Goal: Communication & Community: Participate in discussion

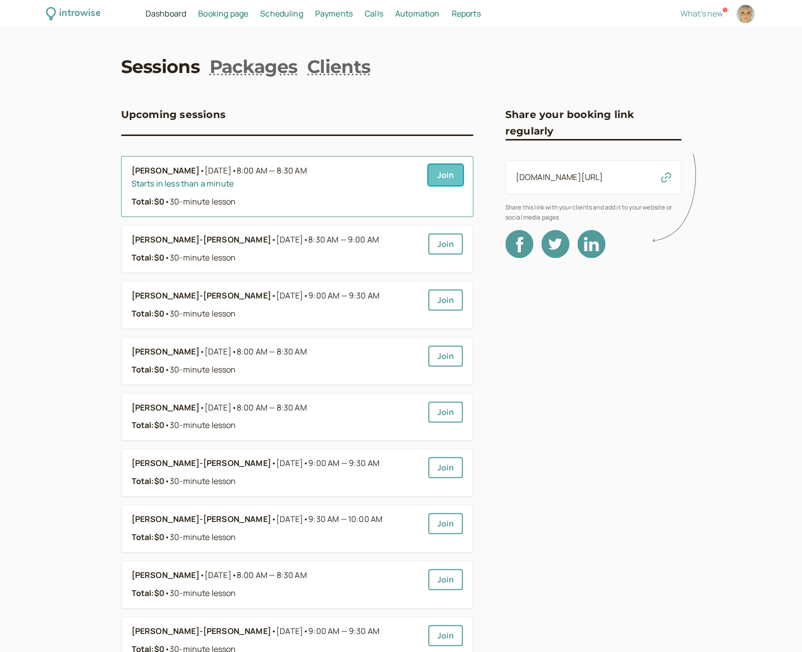
click at [444, 177] on link "Join" at bounding box center [445, 175] width 35 height 21
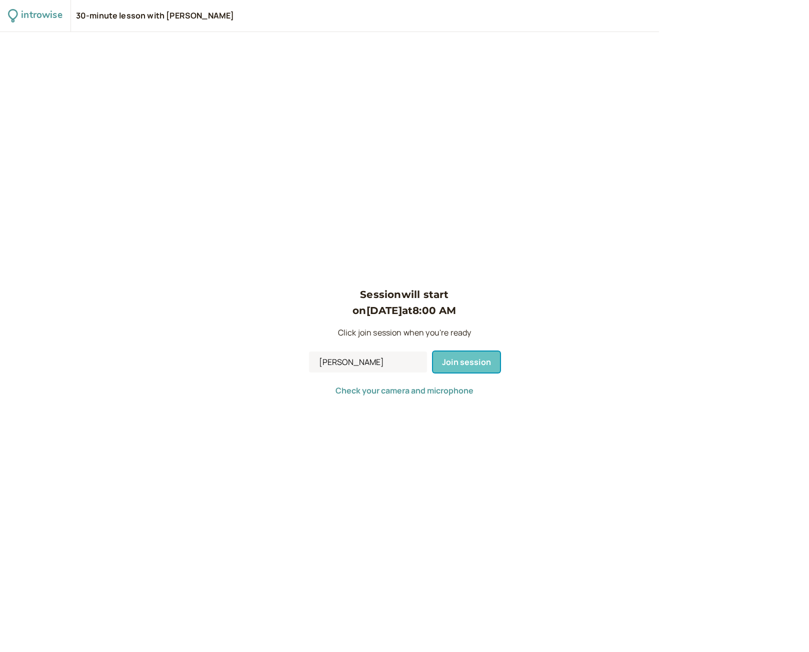
click at [468, 366] on span "Join session" at bounding box center [466, 362] width 49 height 11
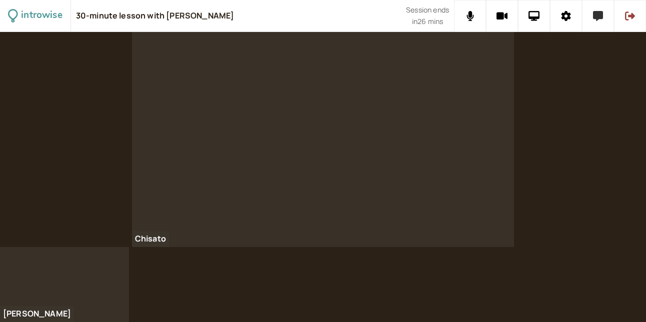
click at [596, 20] on icon at bounding box center [598, 16] width 10 height 10
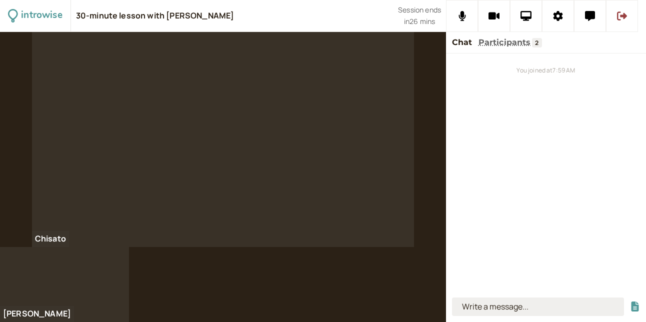
click at [493, 310] on input at bounding box center [538, 307] width 172 height 19
type input "frugal"
click at [630, 302] on button "submit" at bounding box center [635, 307] width 10 height 11
type input "stingy"
click at [630, 302] on button "submit" at bounding box center [635, 307] width 10 height 11
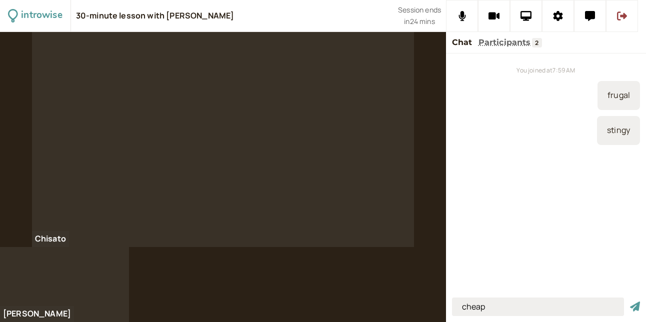
type input "cheap"
click at [630, 302] on button "submit" at bounding box center [635, 307] width 10 height 11
click at [511, 315] on input at bounding box center [538, 307] width 172 height 19
type input "cheapo"
click at [630, 302] on button "submit" at bounding box center [635, 307] width 10 height 11
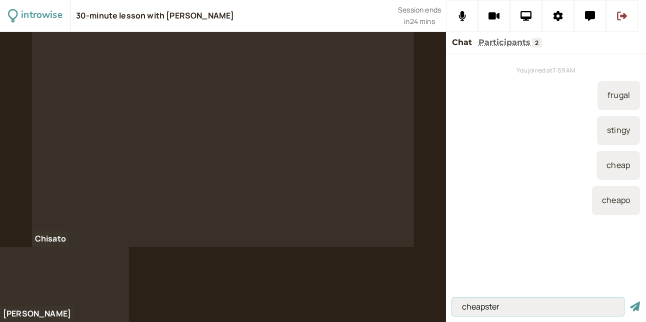
type input "cheapster"
click at [630, 302] on button "submit" at bounding box center [635, 307] width 10 height 11
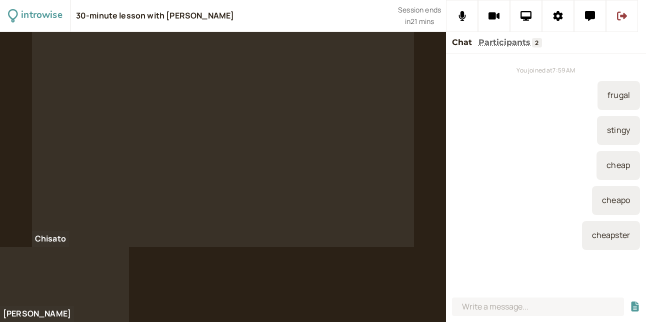
click at [522, 145] on div "stingy" at bounding box center [546, 130] width 188 height 29
click at [489, 237] on div "cheapster" at bounding box center [546, 235] width 188 height 29
click at [512, 314] on input at bounding box center [538, 307] width 172 height 19
click at [527, 278] on div "You joined at 7:59 AM frugal stingy cheap cheapo cheapster" at bounding box center [546, 174] width 200 height 240
click at [462, 308] on input at bounding box center [538, 307] width 172 height 19
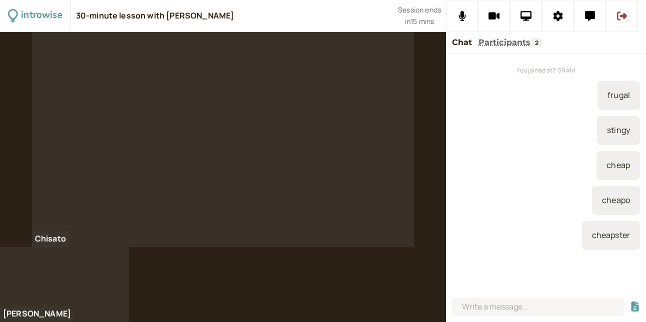
click at [360, 275] on div at bounding box center [323, 177] width 646 height 290
drag, startPoint x: 271, startPoint y: 267, endPoint x: 926, endPoint y: 334, distance: 657.8
click at [271, 267] on div at bounding box center [323, 177] width 646 height 290
click at [226, 303] on div at bounding box center [323, 177] width 646 height 290
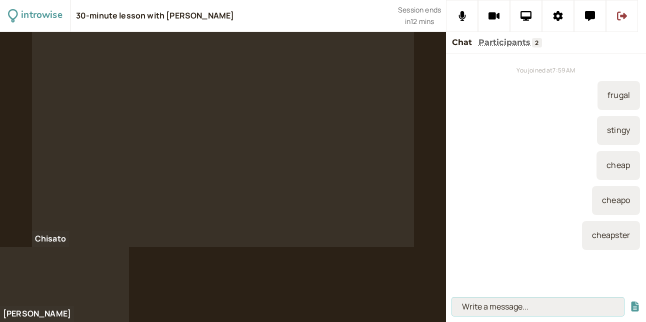
click at [476, 313] on input at bounding box center [538, 307] width 172 height 19
type input "to brag"
click at [630, 302] on button "submit" at bounding box center [635, 307] width 10 height 11
type input "to show off"
click at [630, 302] on button "submit" at bounding box center [635, 307] width 10 height 11
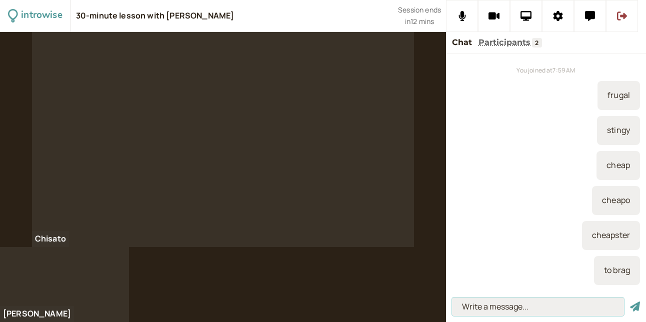
scroll to position [26, 0]
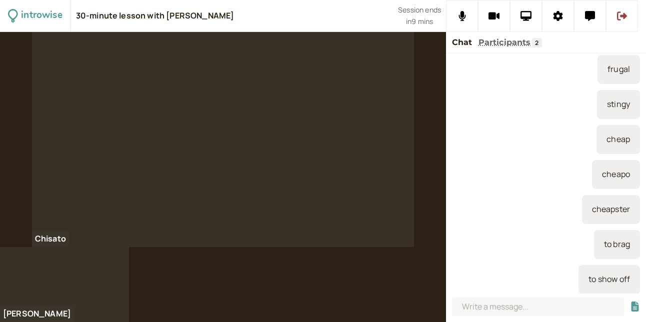
click at [231, 253] on div at bounding box center [323, 177] width 646 height 290
click at [525, 304] on input at bounding box center [538, 307] width 172 height 19
paste input "The Dunning–Kruger Effect"
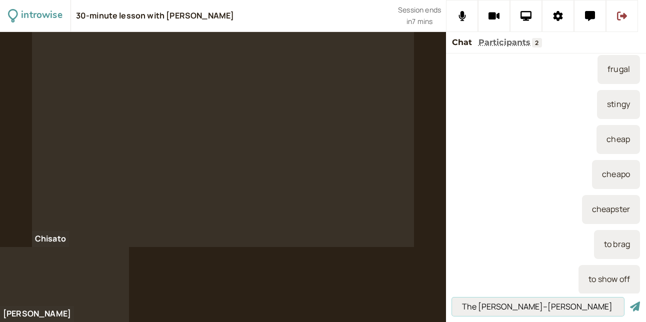
type input "The Dunning–Kruger Effect"
click at [630, 302] on button "submit" at bounding box center [635, 307] width 10 height 11
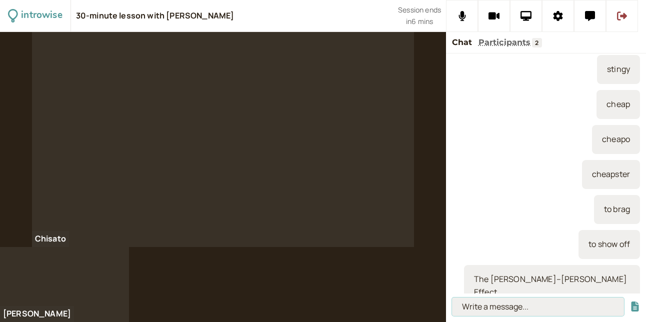
click at [521, 306] on input at bounding box center [538, 307] width 172 height 19
paste input "A well-known psychological term. It’s when someone with low ability in a subjec…"
type input "A well-known psychological term. It’s when someone with low ability in a subjec…"
click at [630, 302] on button "submit" at bounding box center [635, 307] width 10 height 11
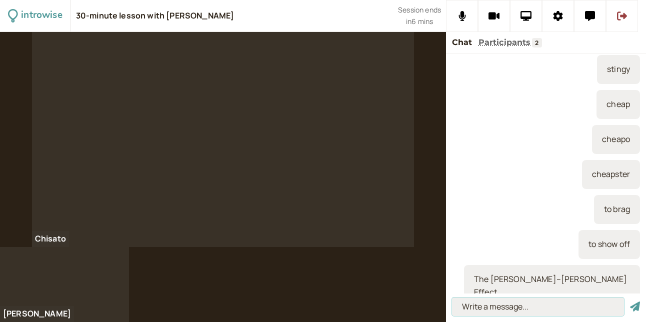
scroll to position [0, 0]
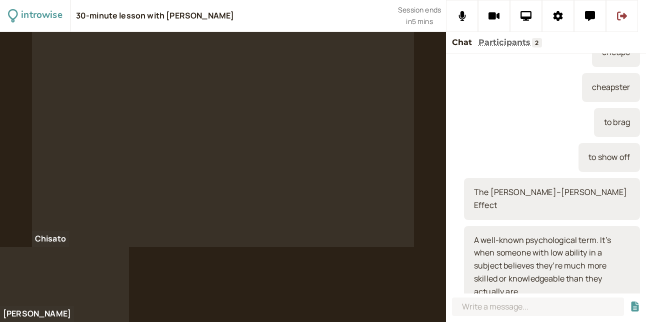
click at [297, 113] on div at bounding box center [223, 139] width 382 height 215
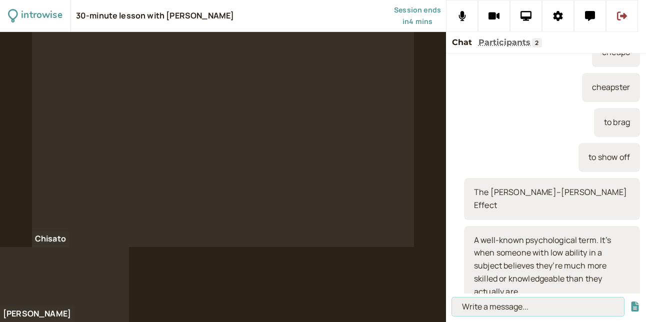
click at [493, 303] on input at bounding box center [538, 307] width 172 height 19
paste input "https://ed.ted.com/lessons/why-incompetent-people-think-they-re-amazing-david-d…"
type input "https://ed.ted.com/lessons/why-incompetent-people-think-they-re-amazing-david-d…"
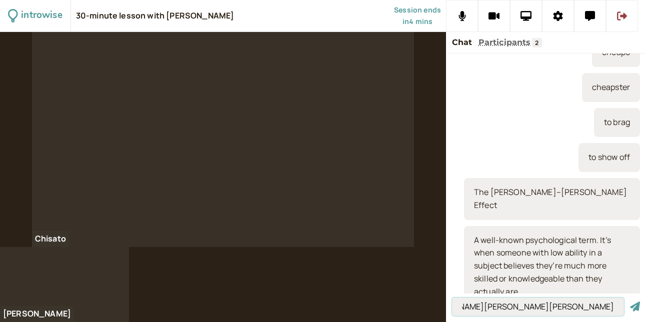
click at [630, 302] on button "submit" at bounding box center [635, 307] width 10 height 11
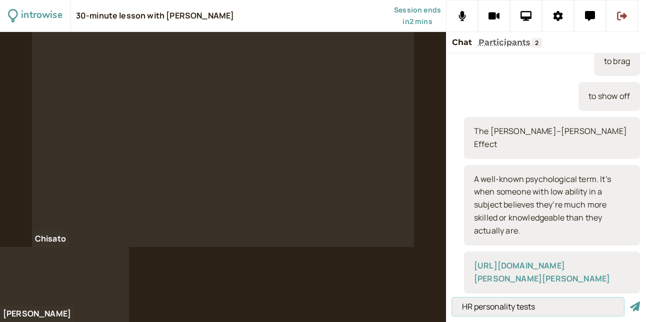
type input "HR personality tests"
click at [630, 302] on button "submit" at bounding box center [635, 307] width 10 height 11
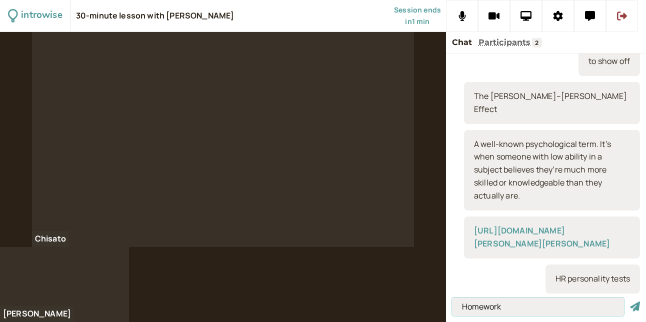
type input "Homework"
click at [630, 302] on button "submit" at bounding box center [635, 307] width 10 height 11
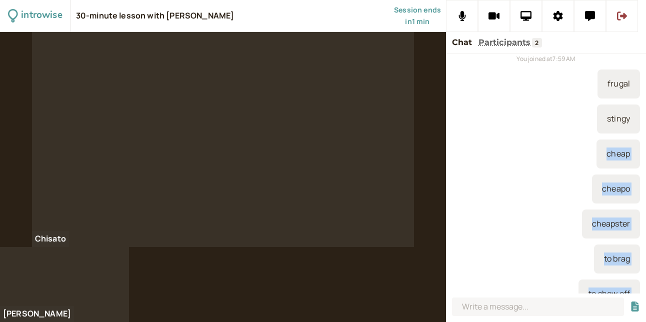
scroll to position [0, 0]
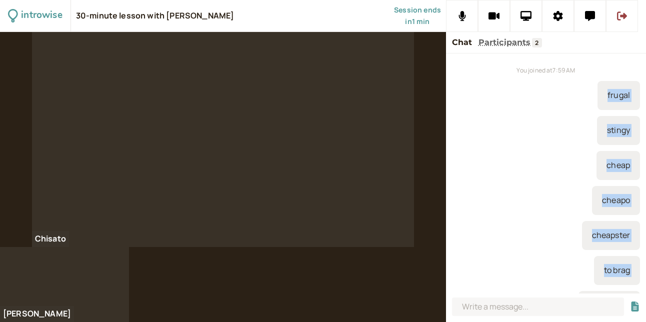
drag, startPoint x: 624, startPoint y: 281, endPoint x: 592, endPoint y: 88, distance: 196.3
click at [592, 88] on div "You joined at 7:59 AM frugal stingy cheap cheapo cheapster to brag to show off …" at bounding box center [546, 174] width 200 height 240
copy div "frugal stingy cheap cheapo cheapster to brag to show off The Dunning–Kruger Eff…"
click at [468, 134] on div "stingy" at bounding box center [546, 130] width 188 height 29
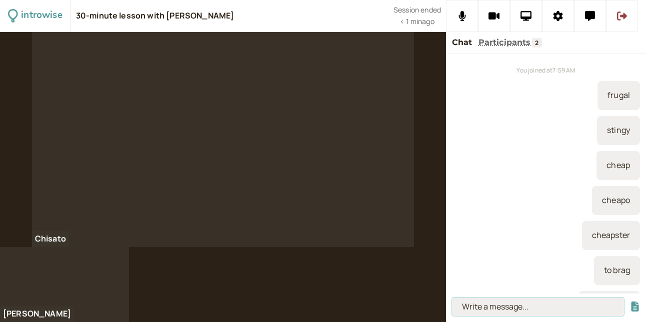
click at [548, 298] on input at bounding box center [538, 307] width 172 height 19
type input "theatre performance"
click at [630, 302] on button "submit" at bounding box center [635, 307] width 10 height 11
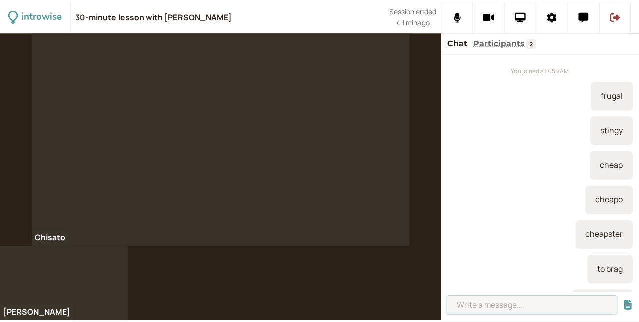
scroll to position [314, 0]
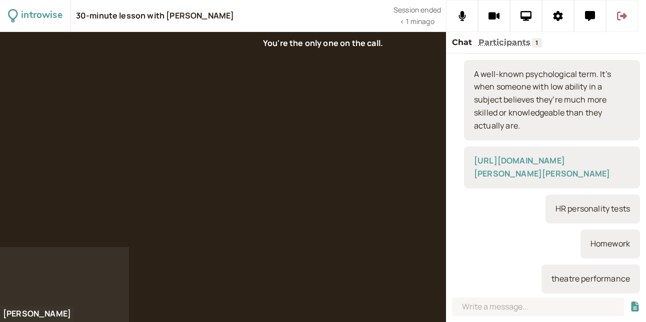
click at [628, 21] on button at bounding box center [622, 16] width 32 height 32
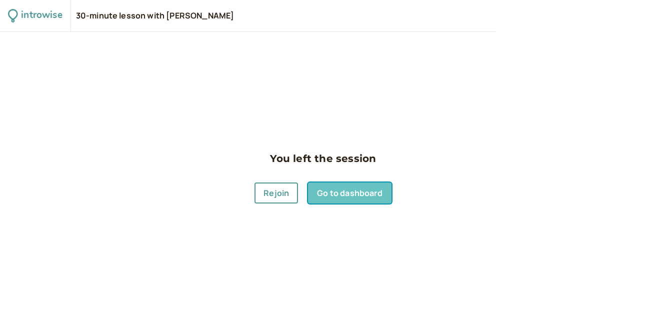
click at [340, 192] on link "Go to dashboard" at bounding box center [349, 193] width 83 height 21
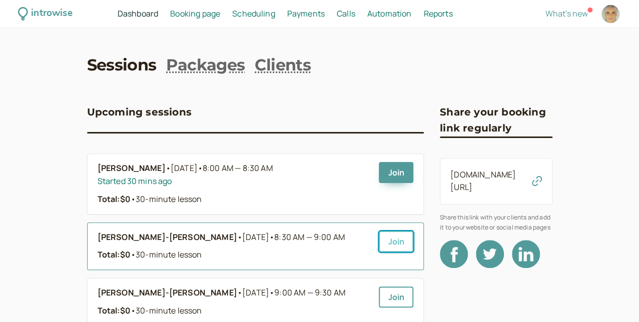
click at [379, 245] on link "Join" at bounding box center [396, 241] width 35 height 21
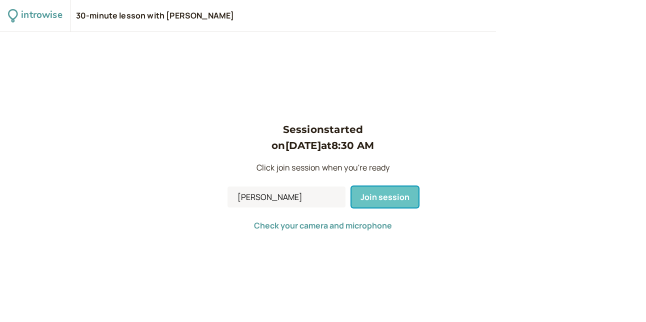
click at [389, 194] on span "Join session" at bounding box center [385, 197] width 49 height 11
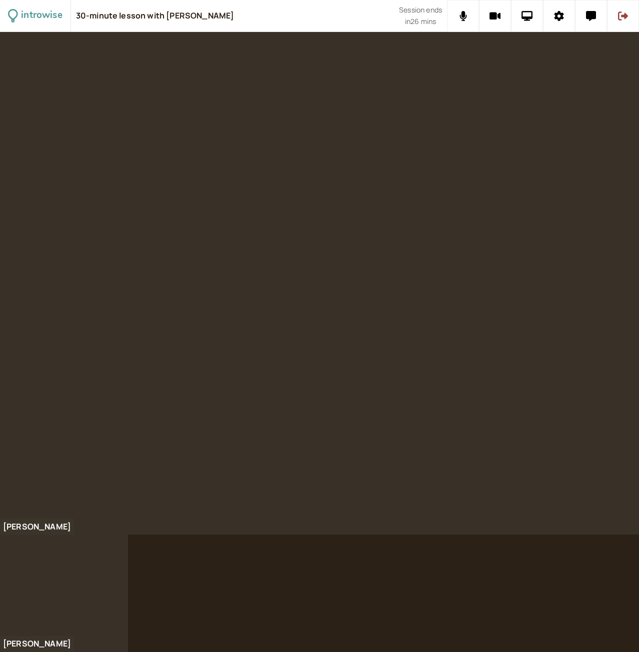
click at [476, 295] on div at bounding box center [319, 283] width 639 height 503
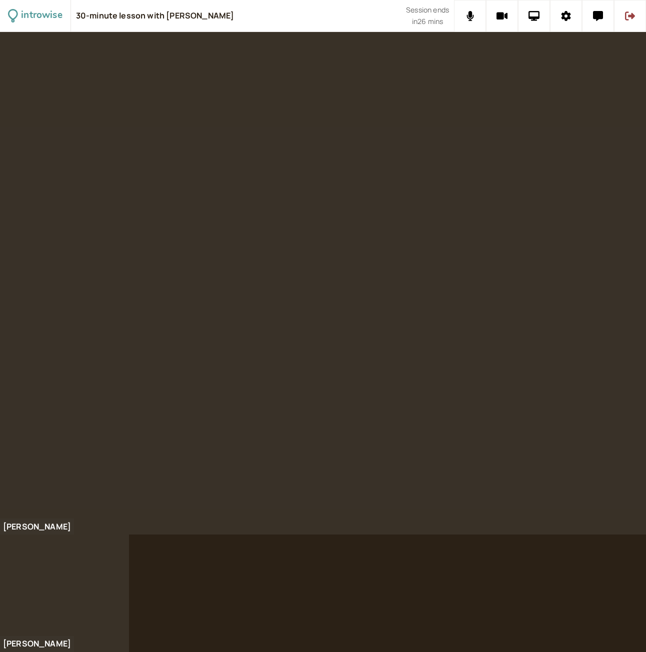
drag, startPoint x: 460, startPoint y: 79, endPoint x: 457, endPoint y: 115, distance: 36.1
click at [457, 115] on div at bounding box center [323, 283] width 646 height 503
click at [457, 116] on div at bounding box center [323, 283] width 646 height 503
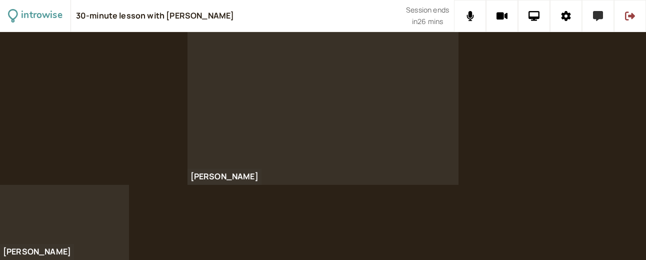
click at [593, 19] on icon at bounding box center [598, 16] width 10 height 10
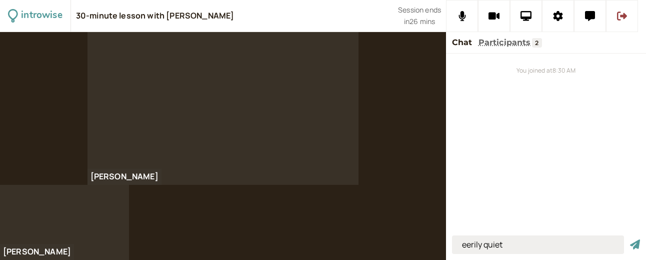
type input "eerily quiet"
click at [630, 239] on button "submit" at bounding box center [635, 244] width 10 height 11
type input "eery"
click at [630, 239] on button "submit" at bounding box center [635, 244] width 10 height 11
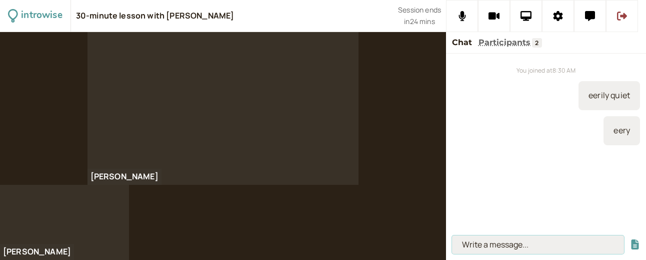
click at [485, 251] on input at bounding box center [538, 244] width 172 height 19
type input "I'm short on time"
click at [630, 239] on button "submit" at bounding box center [635, 244] width 10 height 11
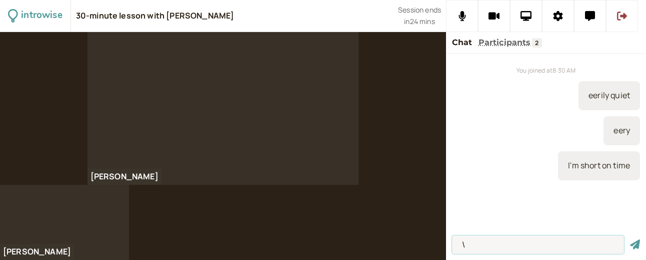
type input "\"
click at [475, 238] on input "\" at bounding box center [538, 244] width 172 height 19
type input "poster session"
click at [630, 239] on button "submit" at bounding box center [635, 244] width 10 height 11
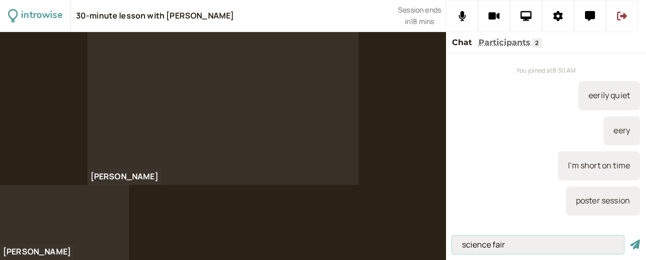
type input "science fair"
click at [630, 239] on button "submit" at bounding box center [635, 244] width 10 height 11
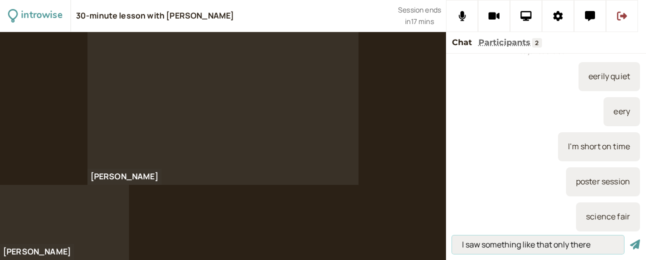
type input "I saw something like that only there"
click at [630, 239] on button "submit" at bounding box center [635, 244] width 10 height 11
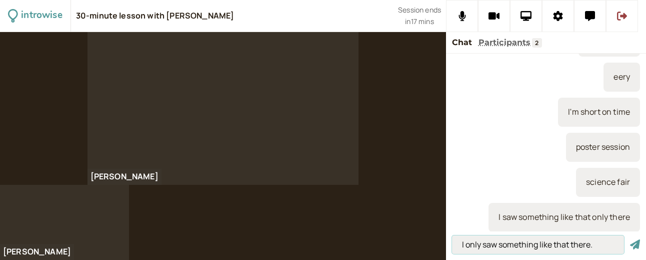
type input "I only saw something like that there."
click at [630, 239] on button "submit" at bounding box center [635, 244] width 10 height 11
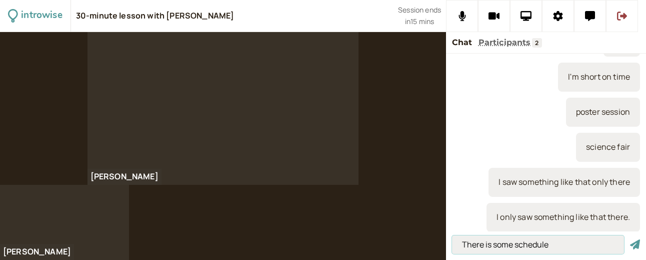
type input "There is some schedule"
click at [630, 239] on button "submit" at bounding box center [635, 244] width 10 height 11
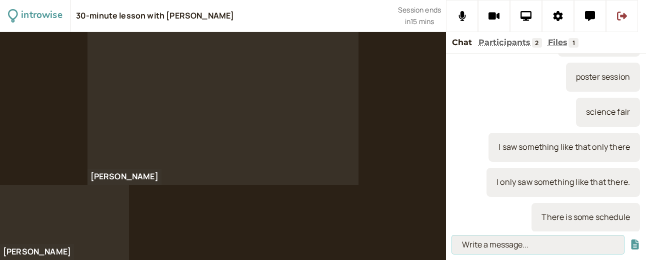
scroll to position [191, 0]
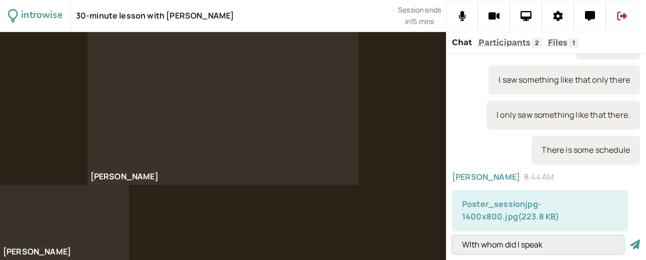
type input "WIth whom did I speak"
click at [630, 239] on button "submit" at bounding box center [635, 244] width 10 height 11
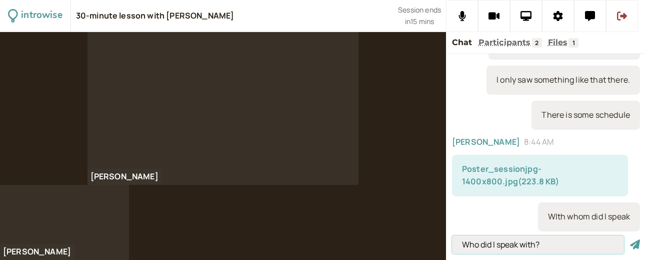
type input "Who did I speak with?"
click at [630, 239] on button "submit" at bounding box center [635, 244] width 10 height 11
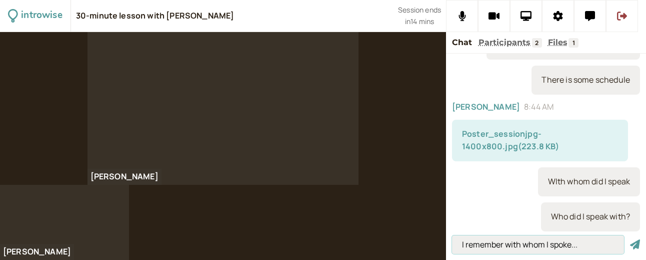
type input "I remember with whom I spoke..."
click at [630, 239] on button "submit" at bounding box center [635, 244] width 10 height 11
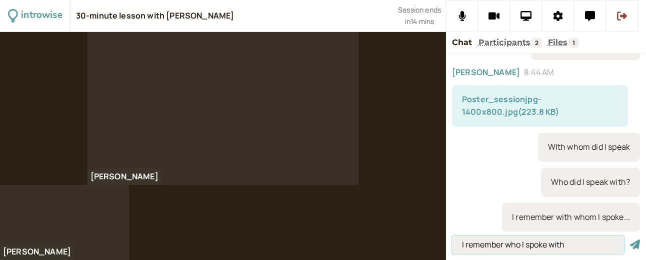
click at [462, 246] on input "I remember who I spoke with" at bounding box center [538, 244] width 172 height 19
click at [604, 243] on input "Ah, now I remember who I spoke with" at bounding box center [538, 244] width 172 height 19
type input "Ah, now I remember who I spoke with..."
click at [630, 239] on button "submit" at bounding box center [635, 244] width 10 height 11
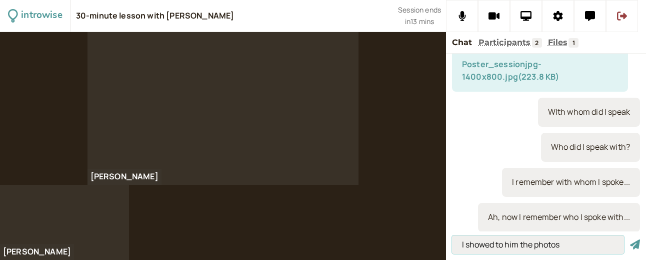
type input "I showed to him the photos"
click at [630, 239] on button "submit" at bounding box center [635, 244] width 10 height 11
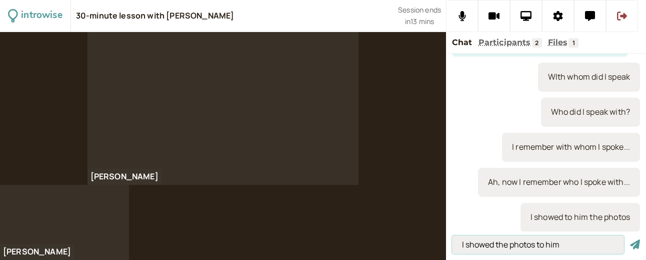
type input "I showed the photos to him"
click at [630, 239] on button "submit" at bounding box center [635, 244] width 10 height 11
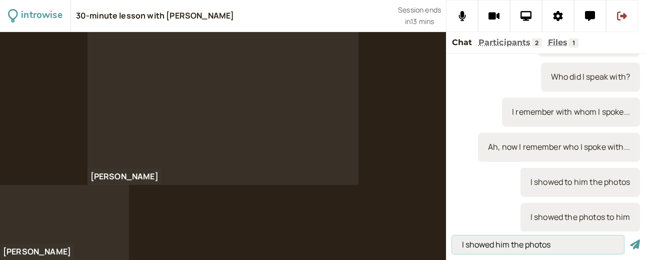
type input "I showed him the photos"
click at [630, 239] on button "submit" at bounding box center [635, 244] width 10 height 11
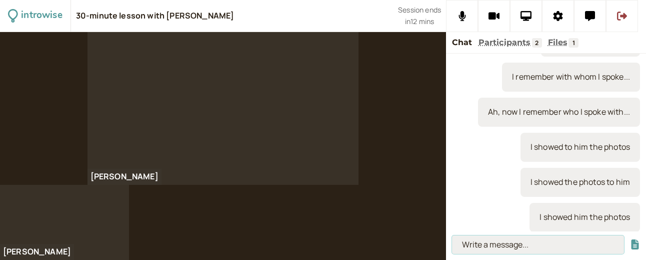
click at [460, 241] on input at bounding box center [538, 244] width 172 height 19
paste input "I discussed a few comments about the presentation with [PERSON_NAME] [DATE]."
type input "I discussed a few comments about the presentation with [PERSON_NAME] [DATE]."
click at [630, 239] on button "submit" at bounding box center [635, 244] width 10 height 11
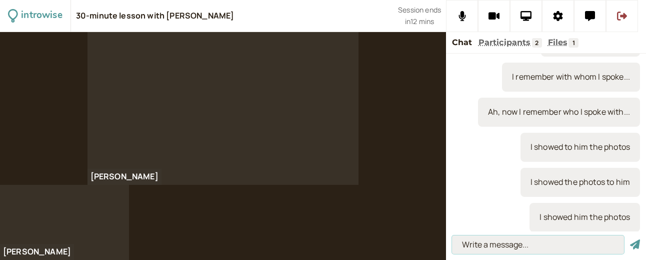
scroll to position [0, 0]
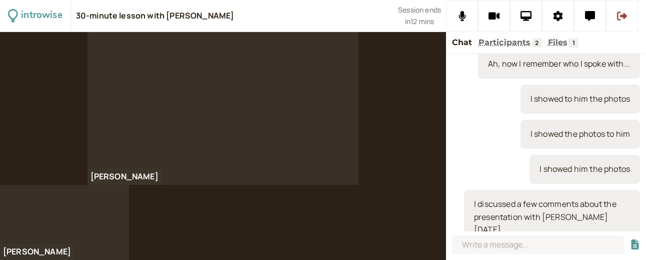
click at [518, 205] on div "I discussed a few comments about the presentation with [PERSON_NAME] [DATE]." at bounding box center [552, 217] width 176 height 55
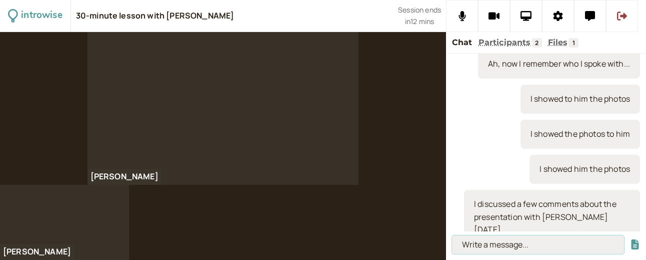
click at [478, 247] on input at bounding box center [538, 244] width 172 height 19
click at [462, 247] on input at bounding box center [538, 244] width 172 height 19
type input "[DATE], I discussed the presentation with [PERSON_NAME]"
click at [630, 239] on button "submit" at bounding box center [635, 244] width 10 height 11
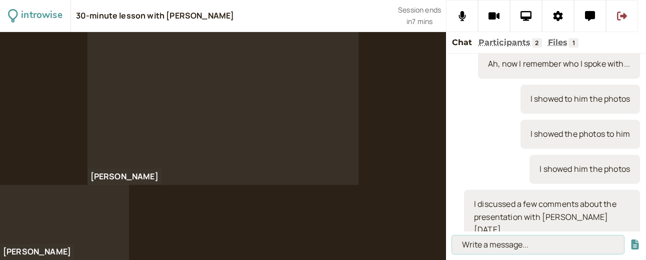
scroll to position [0, 0]
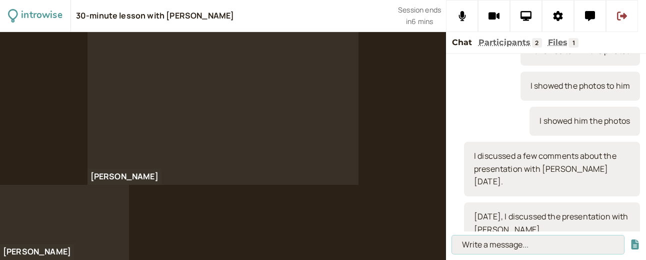
click at [518, 252] on input at bounding box center [538, 244] width 172 height 19
type input "I discussed it with [PERSON_NAME]"
click at [630, 239] on button "submit" at bounding box center [635, 244] width 10 height 11
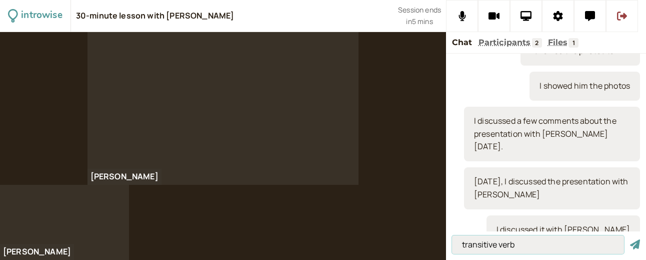
type input "transitive verb"
click at [630, 239] on button "submit" at bounding box center [635, 244] width 10 height 11
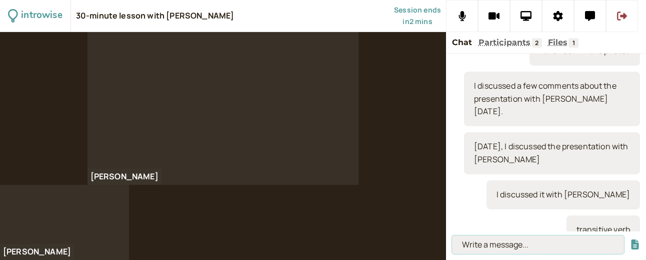
click at [474, 241] on input at bounding box center [538, 244] width 172 height 19
type input "I need [PERSON_NAME] to help me"
click at [630, 239] on button "submit" at bounding box center [635, 244] width 10 height 11
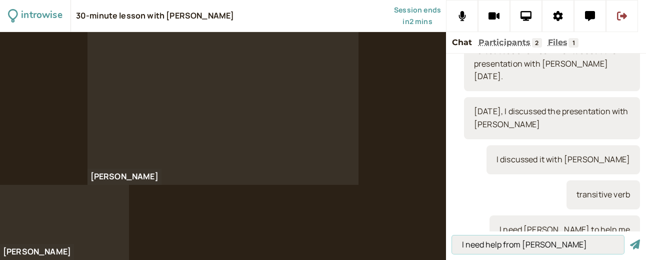
type input "I need help from [PERSON_NAME]"
click at [630, 239] on button "submit" at bounding box center [635, 244] width 10 height 11
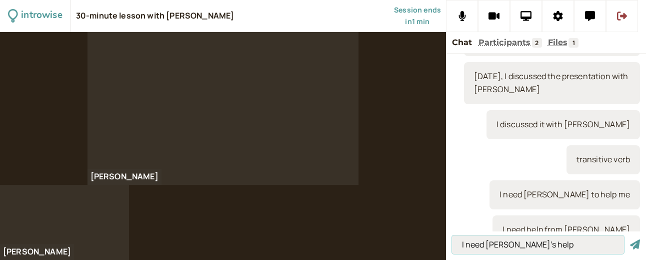
type input "I need [PERSON_NAME]'s help"
click at [630, 239] on button "submit" at bounding box center [635, 244] width 10 height 11
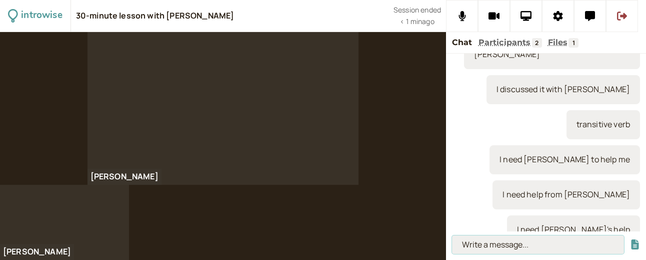
click at [473, 246] on input at bounding box center [538, 244] width 172 height 19
type input "this town is by the sea"
click at [630, 239] on button "submit" at bounding box center [635, 244] width 10 height 11
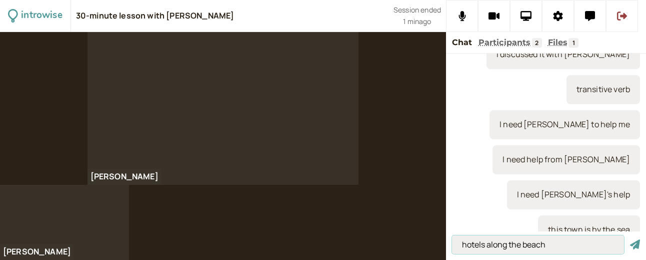
type input "hotels along the beach"
click at [630, 239] on button "submit" at bounding box center [635, 244] width 10 height 11
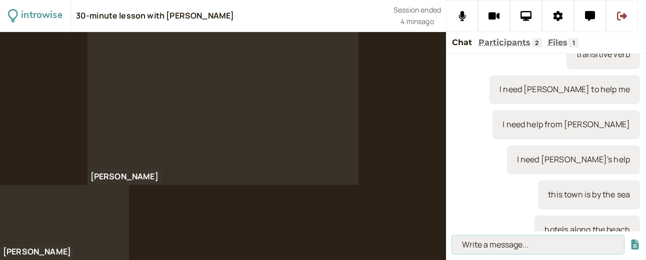
click at [477, 248] on input at bounding box center [538, 244] width 172 height 19
type input "Few - negative tone *almost none"
click at [630, 239] on button "submit" at bounding box center [635, 244] width 10 height 11
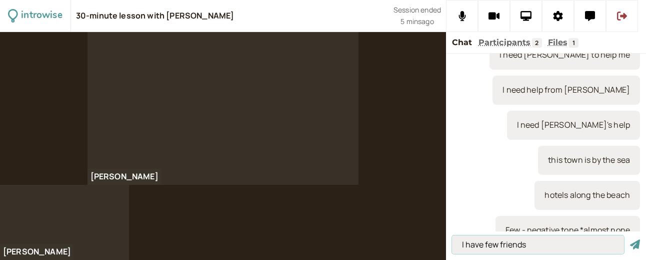
type input "I have few friends"
click at [630, 239] on button "submit" at bounding box center [635, 244] width 10 height 11
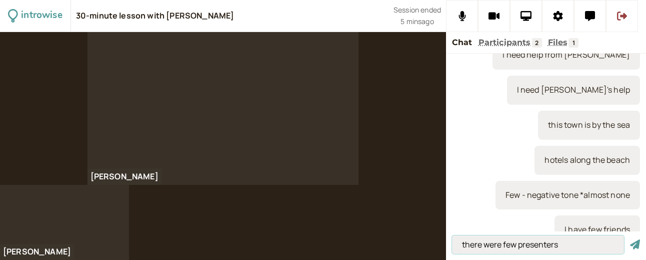
type input "there were few presenters"
click at [630, 239] on button "submit" at bounding box center [635, 244] width 10 height 11
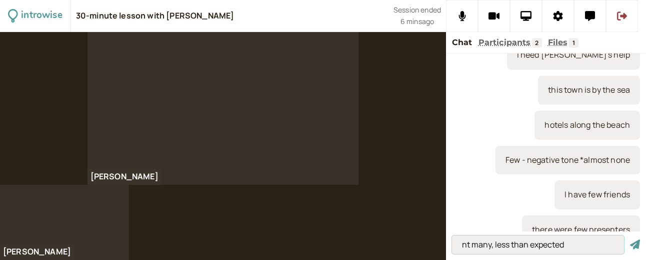
type input "nt many, less than expected"
click at [630, 239] on button "submit" at bounding box center [635, 244] width 10 height 11
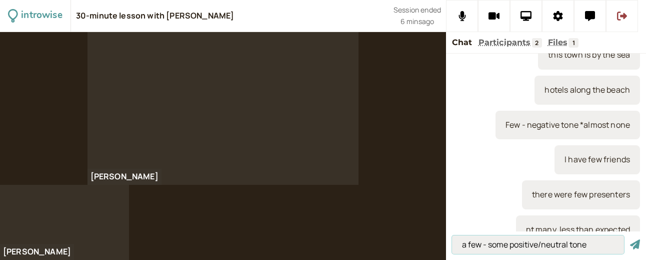
type input "a few - some positive/neutral tone"
click at [630, 239] on button "submit" at bounding box center [635, 244] width 10 height 11
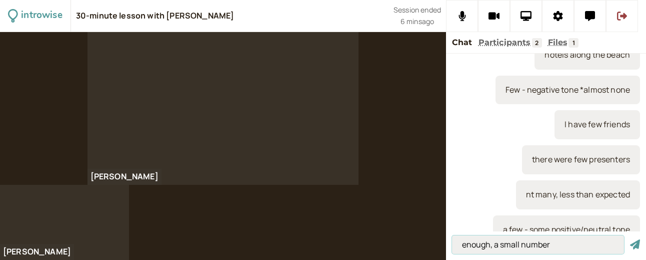
type input "enough, a small number"
click at [630, 239] on button "submit" at bounding box center [635, 244] width 10 height 11
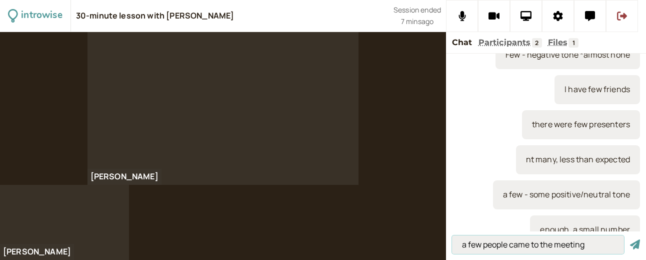
type input "a few people came to the meeting"
click at [630, 239] on button "submit" at bounding box center [635, 244] width 10 height 11
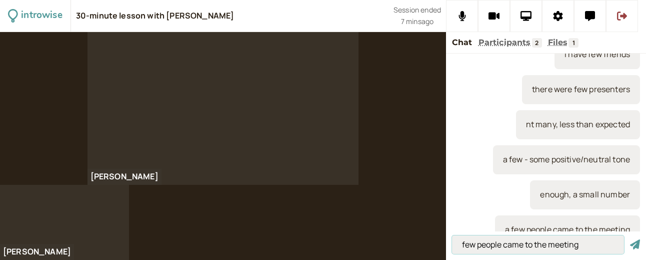
type input "few people came to the meeting"
click at [630, 239] on button "submit" at bounding box center [635, 244] width 10 height 11
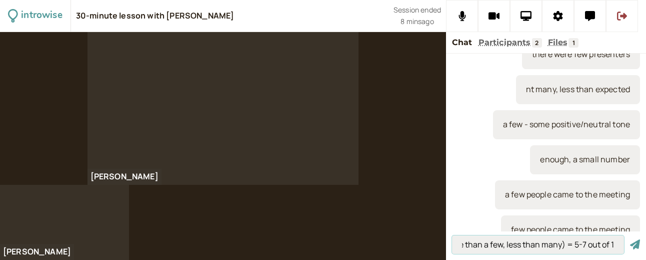
scroll to position [0, 54]
type input "several (more than a few, less than many) = 5-7 out of 10"
click at [630, 239] on button "submit" at bounding box center [635, 244] width 10 height 11
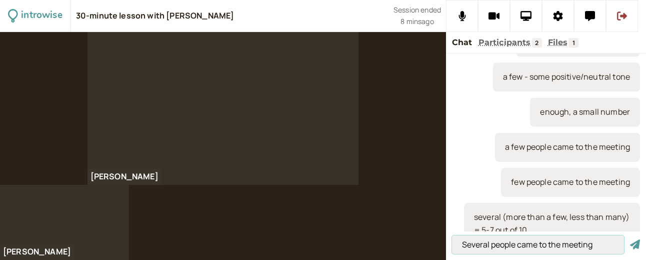
type input "Several people came to the meeting"
click at [630, 239] on button "submit" at bounding box center [635, 244] width 10 height 11
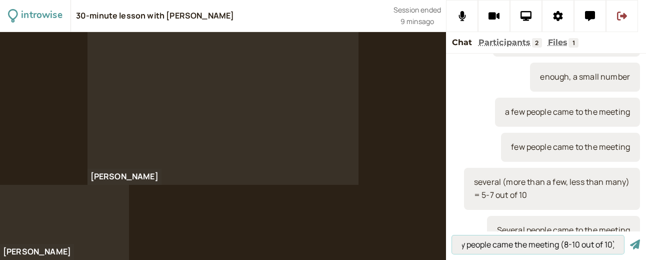
scroll to position [0, 21]
type input "Many people came the meeting (8-10 out of 10)"
click at [630, 239] on button "submit" at bounding box center [635, 244] width 10 height 11
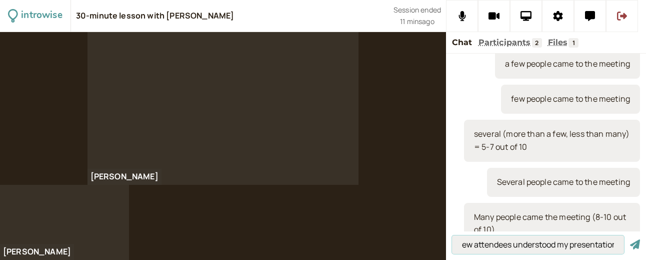
scroll to position [0, 9]
type input "Few attendees understood my presentation"
click at [630, 239] on button "submit" at bounding box center [635, 244] width 10 height 11
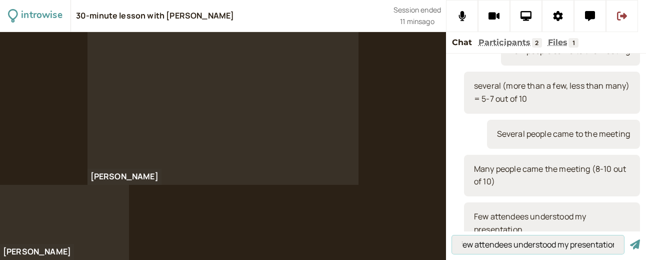
scroll to position [0, 25]
type input "Very few attendees understood my presentation"
click at [630, 239] on button "submit" at bounding box center [635, 244] width 10 height 11
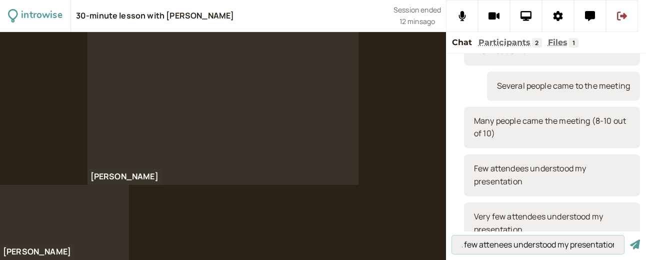
scroll to position [0, 9]
type input "A few attenees understood my presentation"
click at [630, 239] on button "submit" at bounding box center [635, 244] width 10 height 11
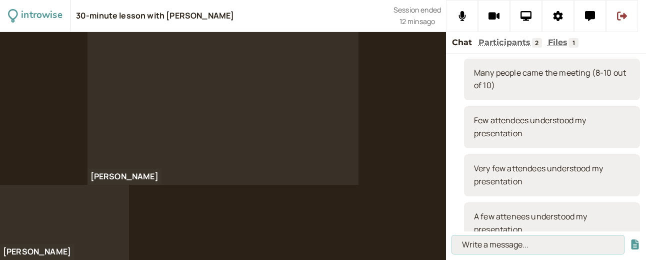
click at [465, 250] on input at bounding box center [538, 244] width 172 height 19
type input "content vs presentation skills"
click at [630, 239] on button "submit" at bounding box center [635, 244] width 10 height 11
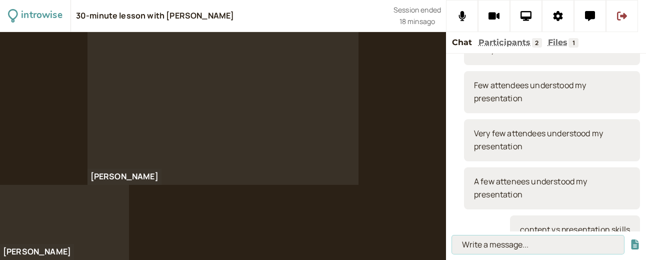
click at [486, 246] on input at bounding box center [538, 244] width 172 height 19
type input "it takes two to tango"
click at [630, 239] on button "submit" at bounding box center [635, 244] width 10 height 11
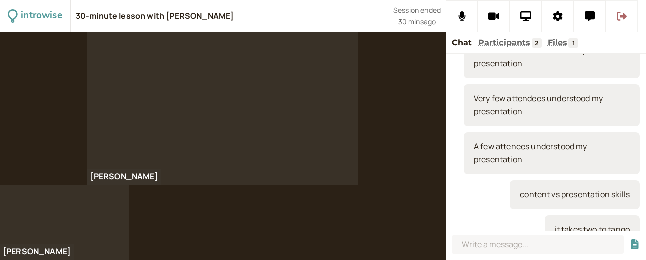
click at [622, 18] on icon at bounding box center [622, 16] width 10 height 10
click at [622, 18] on div "introwise 30-minute lesson with [PERSON_NAME] Session ended 30 mins ago [PERSON…" at bounding box center [323, 130] width 646 height 260
